Goal: Transaction & Acquisition: Book appointment/travel/reservation

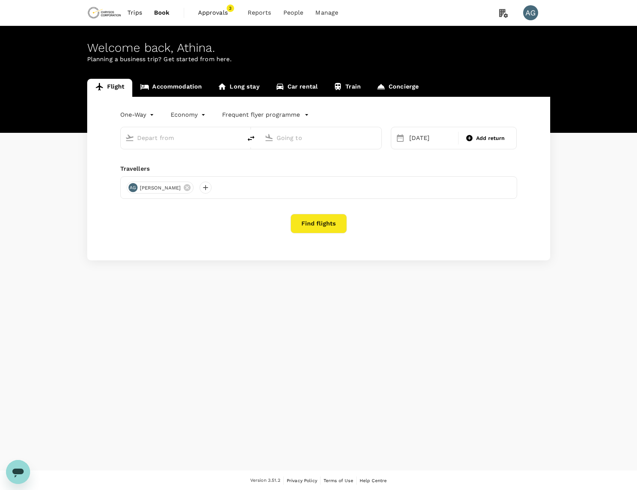
type input "premium-economy"
type input "Beijing Capital Intl ([GEOGRAPHIC_DATA])"
type input "Adelaide (ADL)"
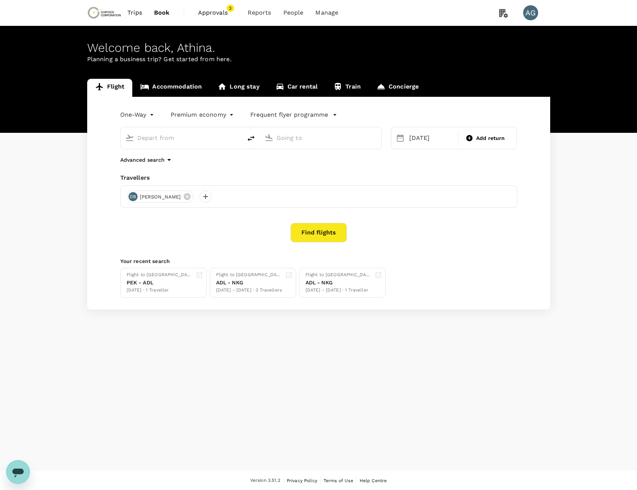
type input "Beijing Capital Intl (PEK)"
type input "Adelaide (ADL)"
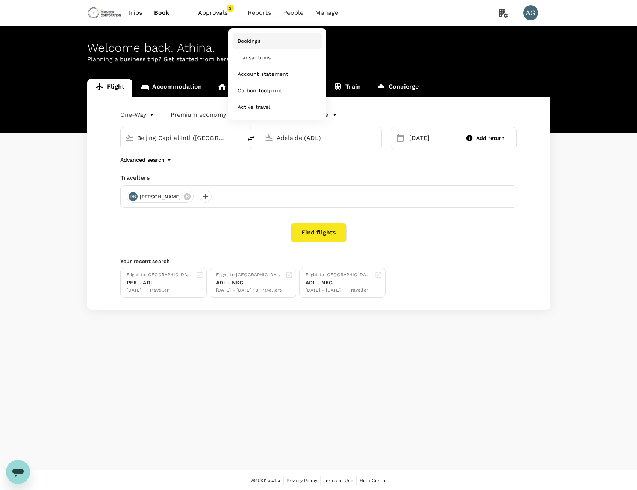
click at [244, 39] on span "Bookings" at bounding box center [248, 41] width 23 height 8
